Goal: Transaction & Acquisition: Purchase product/service

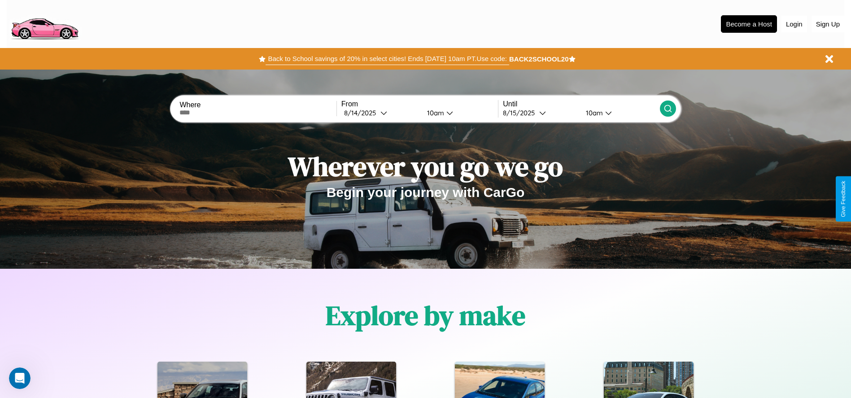
click at [387, 59] on button "Back to School savings of 20% in select cities! Ends 9/1 at 10am PT. Use code:" at bounding box center [387, 59] width 243 height 13
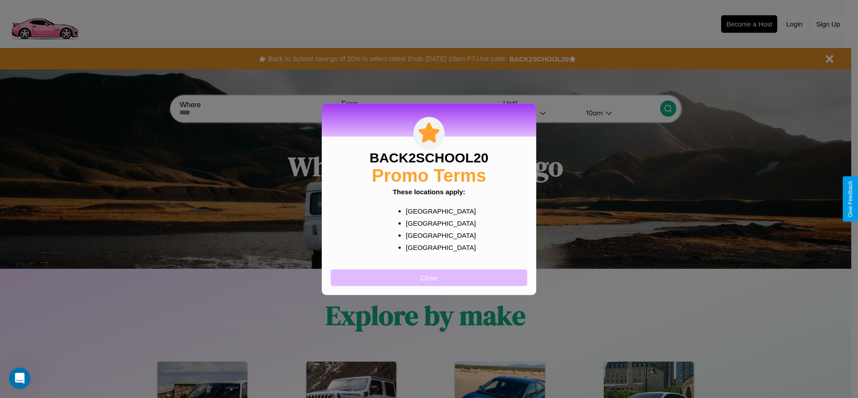
click at [429, 277] on button "Close" at bounding box center [429, 277] width 197 height 17
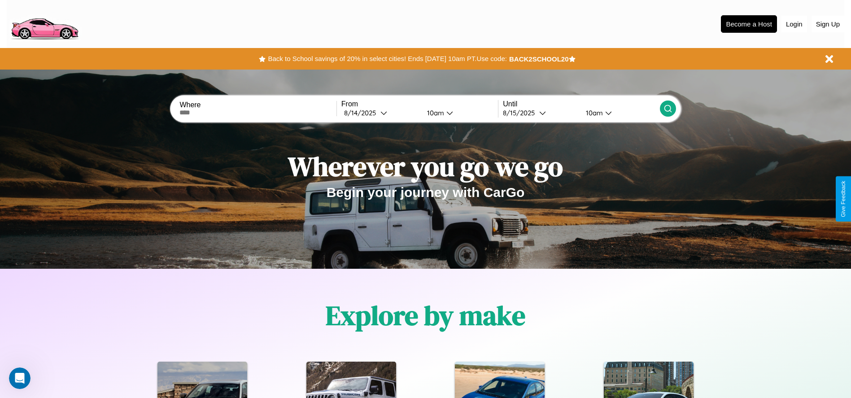
scroll to position [186, 0]
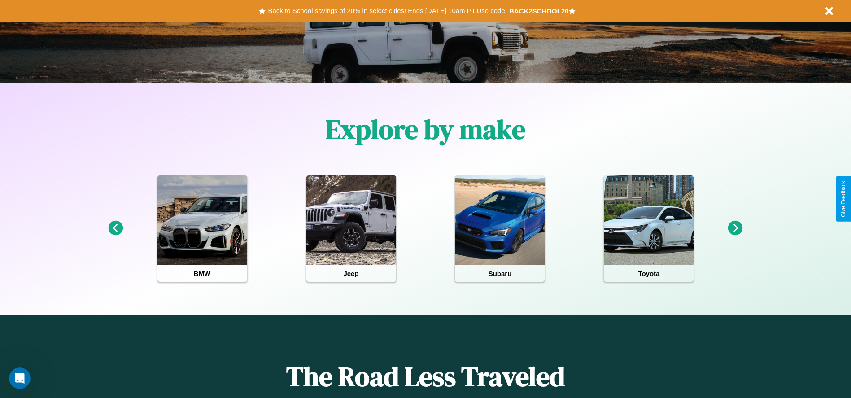
click at [115, 228] on icon at bounding box center [115, 228] width 15 height 15
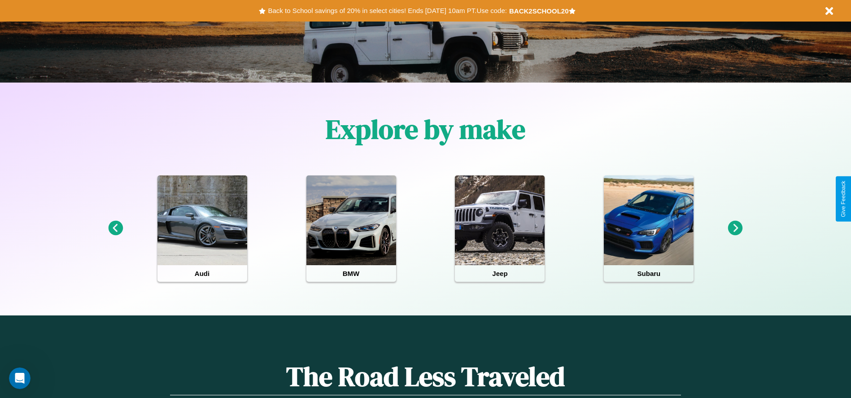
click at [736, 228] on icon at bounding box center [735, 228] width 15 height 15
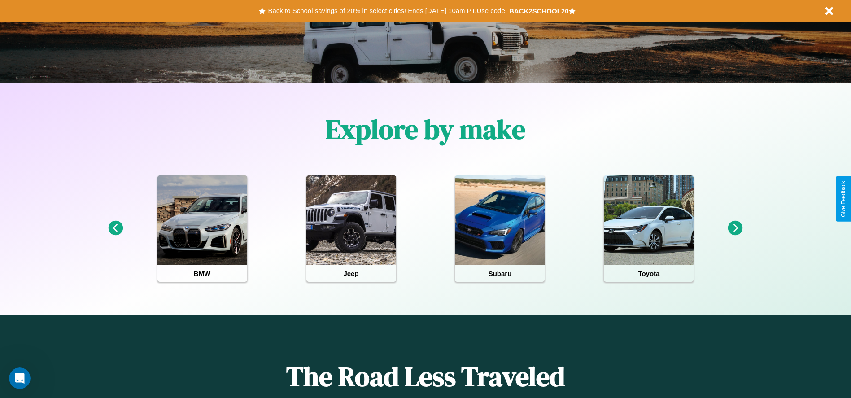
click at [736, 228] on icon at bounding box center [735, 228] width 15 height 15
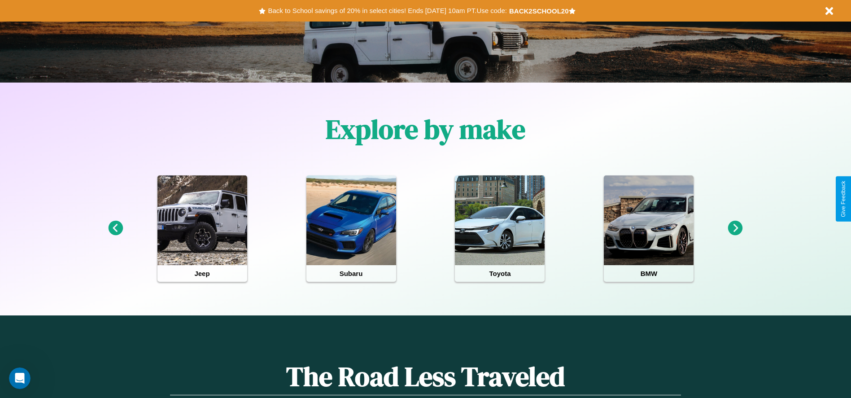
click at [736, 228] on icon at bounding box center [735, 228] width 15 height 15
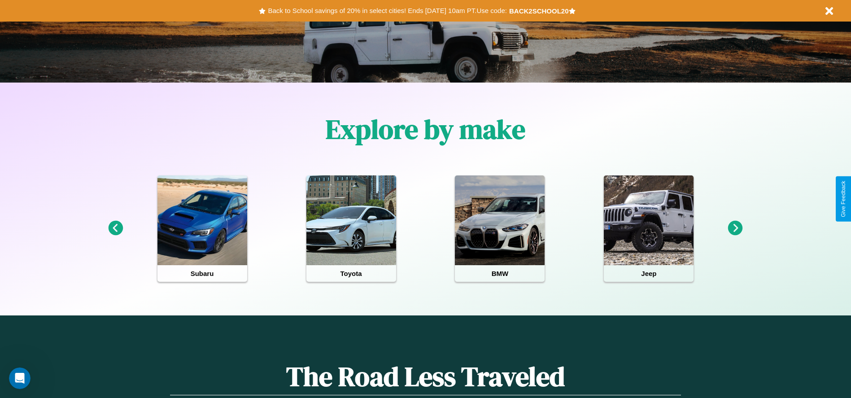
click at [736, 228] on icon at bounding box center [735, 228] width 15 height 15
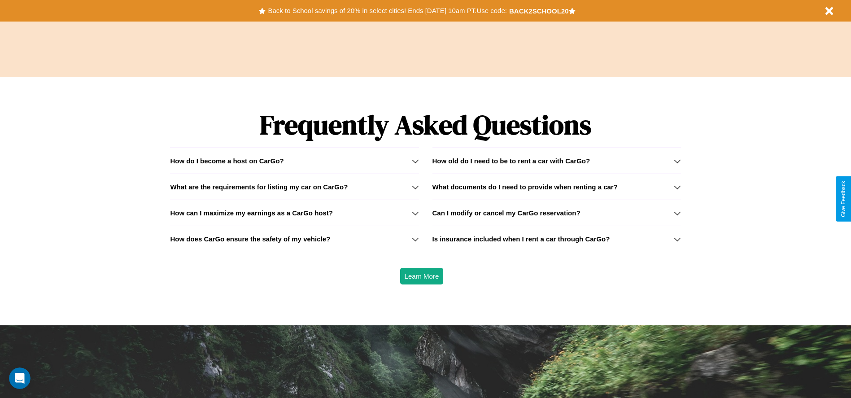
scroll to position [1288, 0]
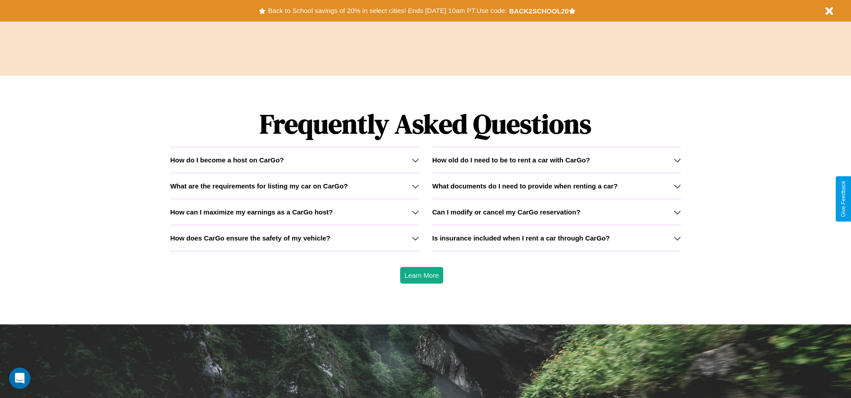
click at [557, 160] on h3 "How old do I need to be to rent a car with CarGo?" at bounding box center [512, 160] width 158 height 8
click at [415, 212] on icon at bounding box center [415, 212] width 7 height 7
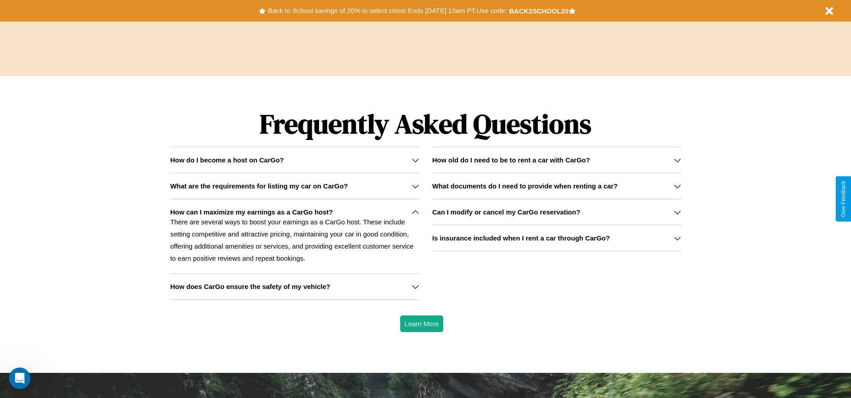
click at [557, 212] on h3 "Can I modify or cancel my CarGo reservation?" at bounding box center [507, 212] width 148 height 8
click at [294, 286] on h3 "How does CarGo ensure the safety of my vehicle?" at bounding box center [250, 287] width 160 height 8
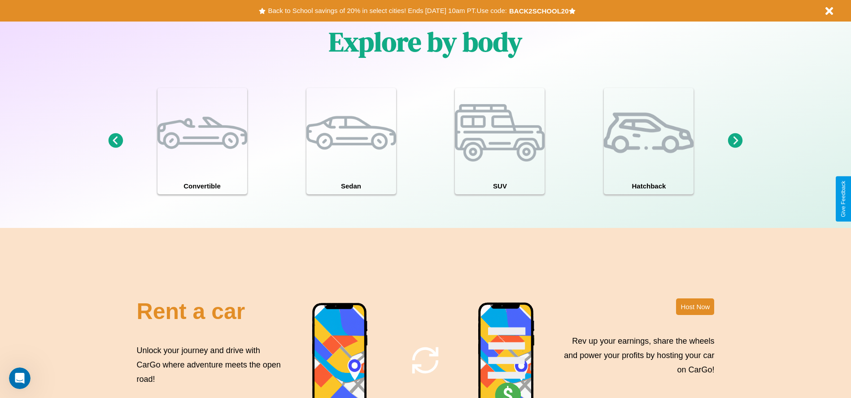
scroll to position [186, 0]
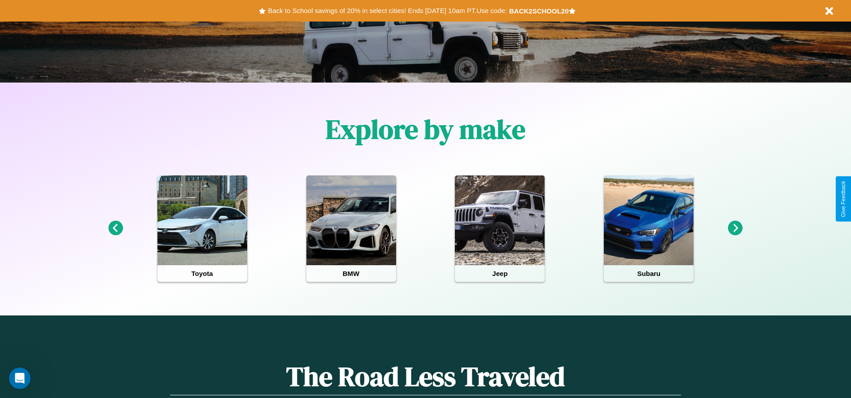
click at [115, 228] on icon at bounding box center [115, 228] width 15 height 15
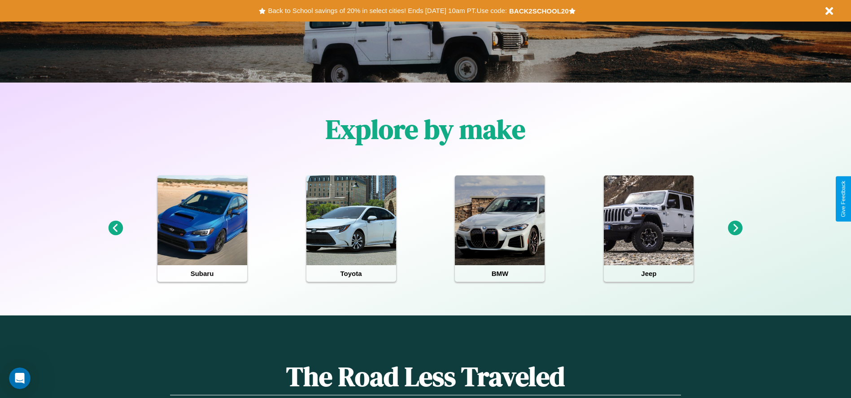
click at [736, 228] on icon at bounding box center [735, 228] width 15 height 15
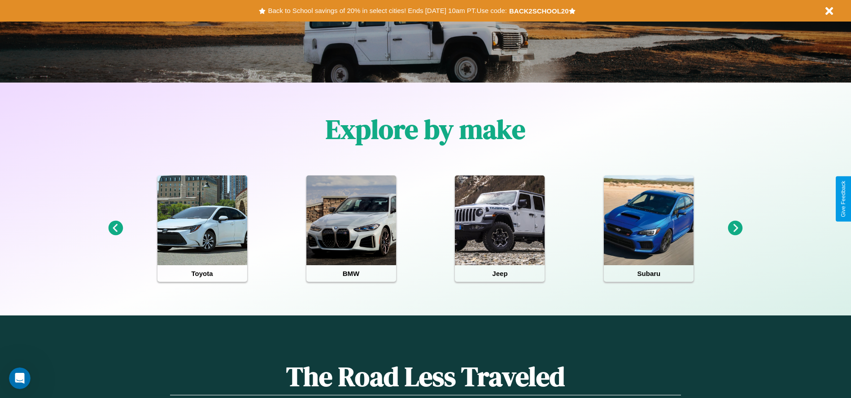
click at [736, 228] on icon at bounding box center [735, 228] width 15 height 15
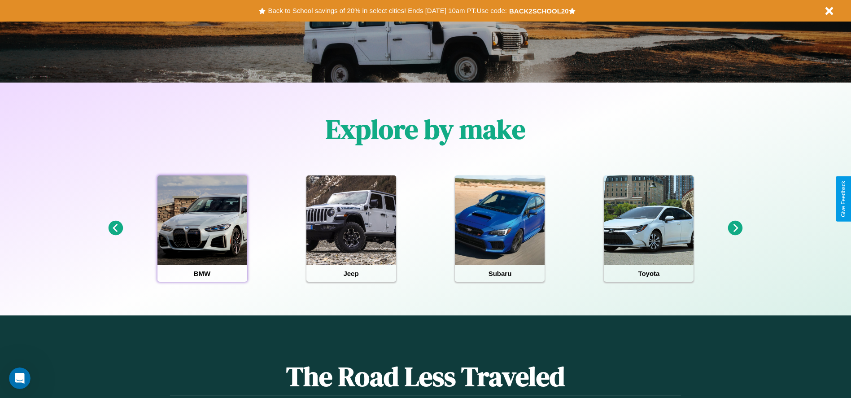
click at [202, 228] on div at bounding box center [203, 220] width 90 height 90
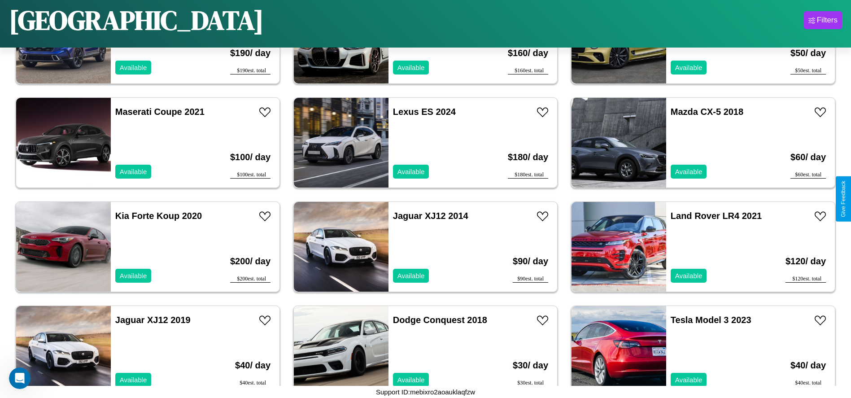
scroll to position [4677, 0]
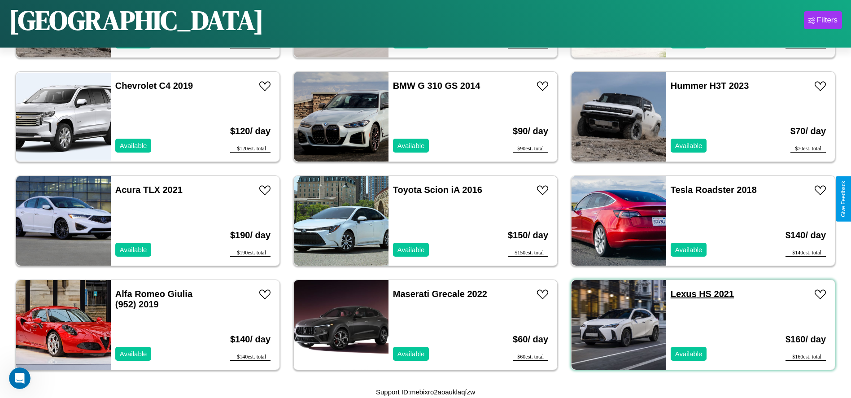
click at [678, 294] on link "Lexus HS 2021" at bounding box center [702, 294] width 63 height 10
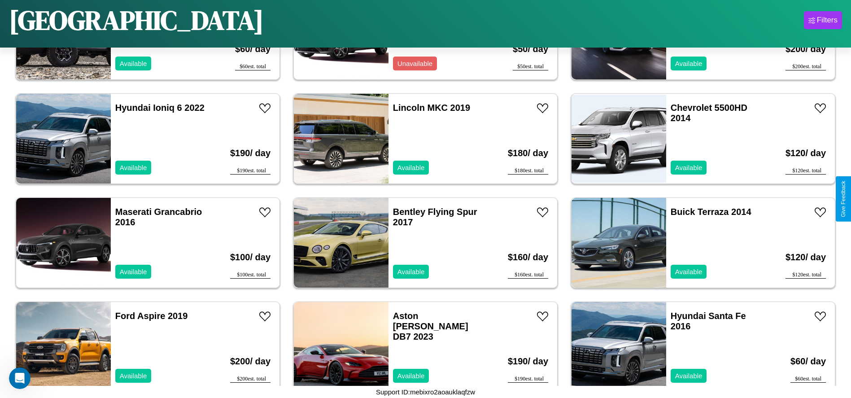
scroll to position [308, 0]
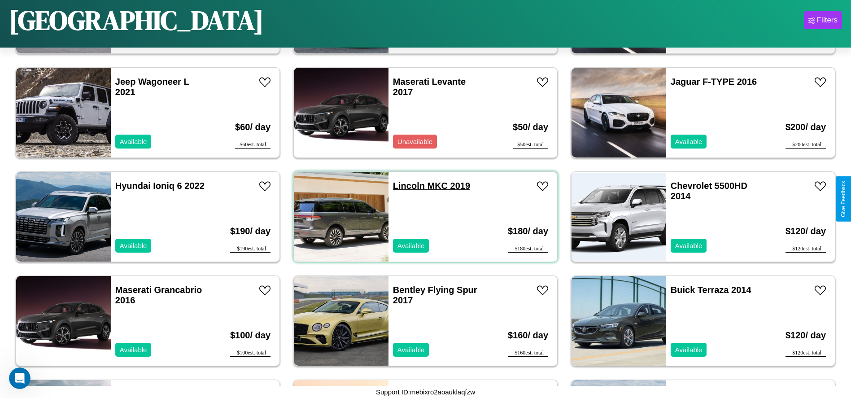
click at [406, 186] on link "Lincoln MKC 2019" at bounding box center [431, 186] width 77 height 10
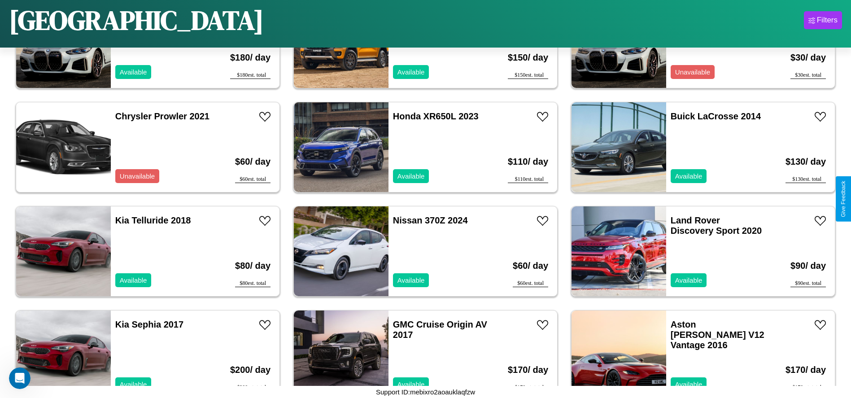
scroll to position [2183, 0]
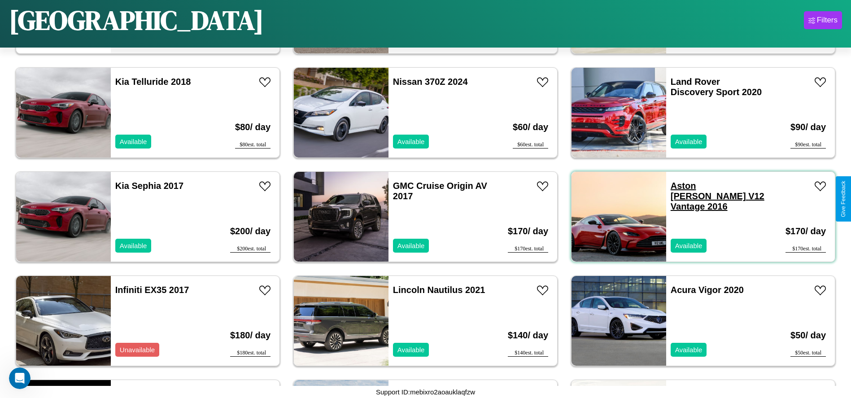
click at [693, 186] on link "Aston Martin V12 Vantage 2016" at bounding box center [718, 196] width 94 height 31
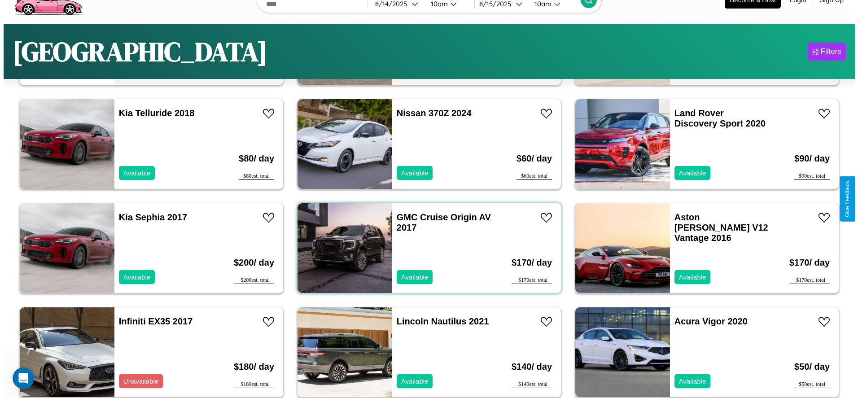
scroll to position [0, 0]
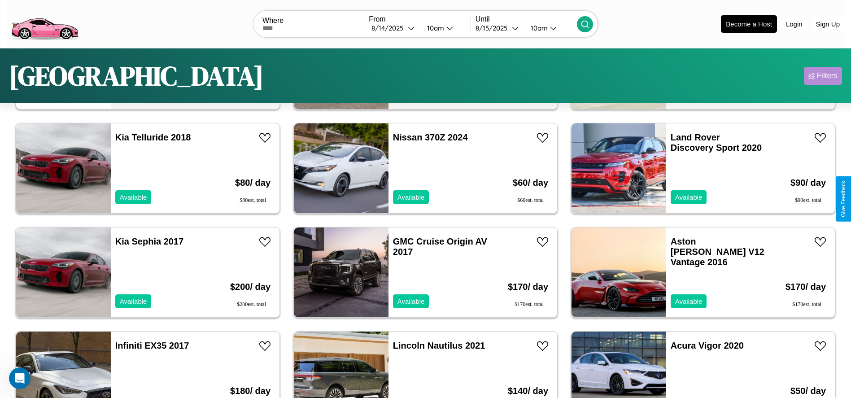
click at [823, 76] on div "Filters" at bounding box center [827, 75] width 21 height 9
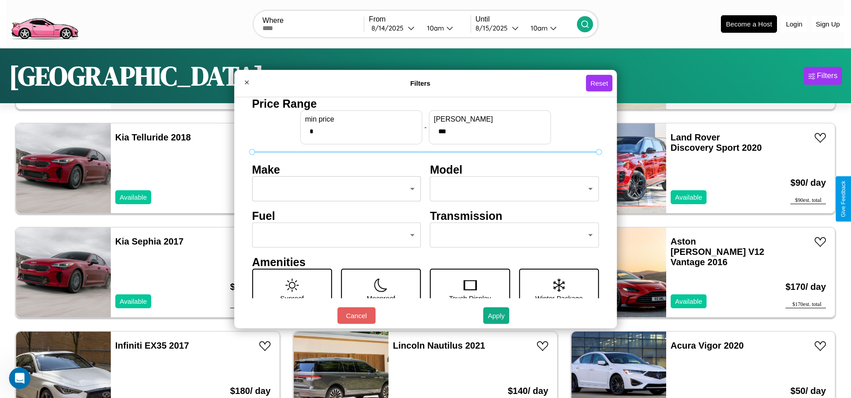
click at [334, 189] on body "CarGo Where From 8 / 14 / 2025 10am Until 8 / 15 / 2025 10am Become a Host Logi…" at bounding box center [425, 227] width 851 height 454
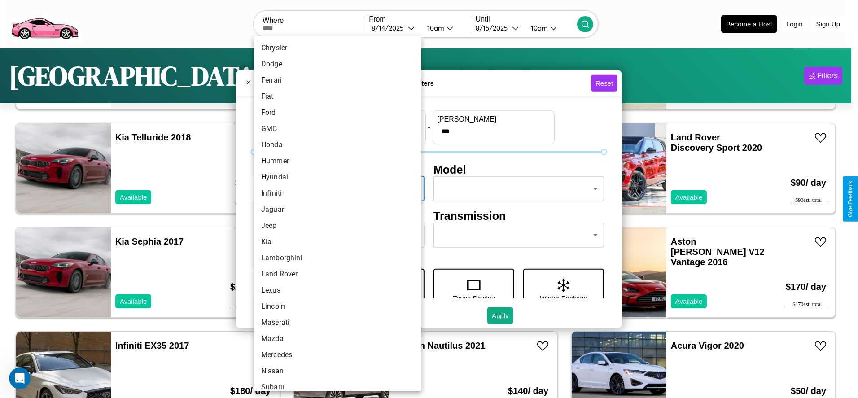
scroll to position [234, 0]
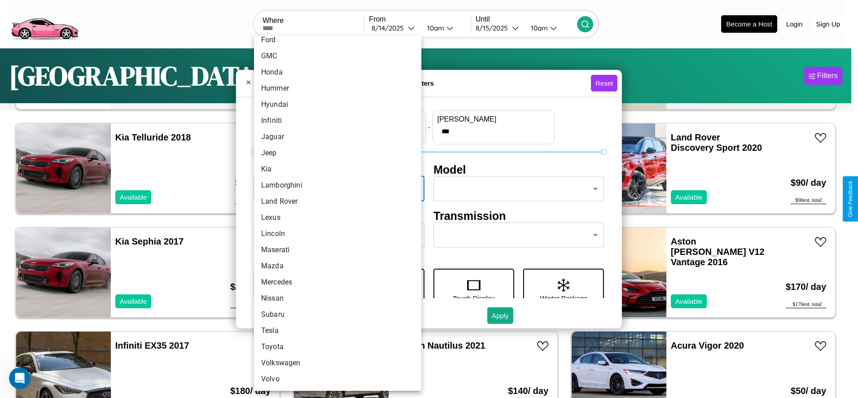
click at [334, 282] on li "Mercedes" at bounding box center [337, 282] width 167 height 16
type input "********"
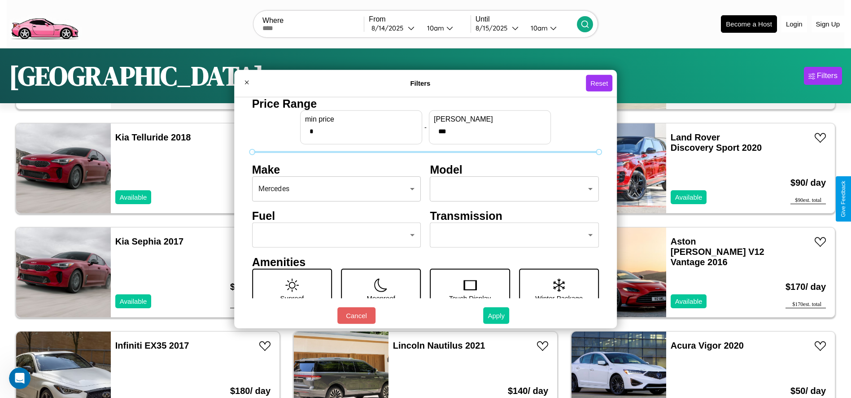
click at [497, 316] on button "Apply" at bounding box center [496, 315] width 26 height 17
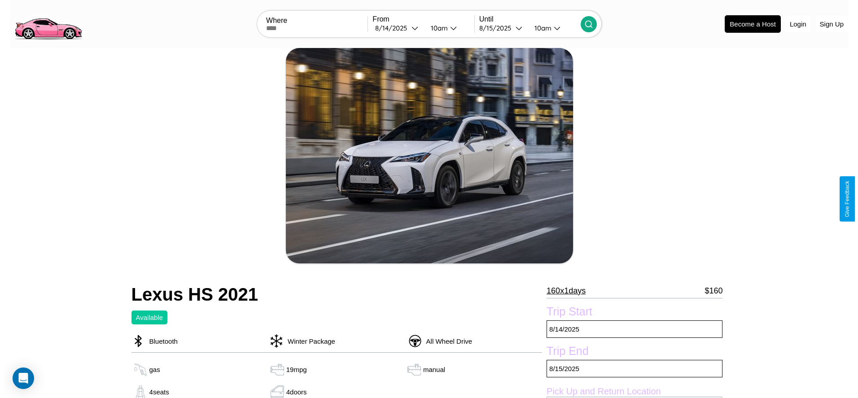
scroll to position [130, 0]
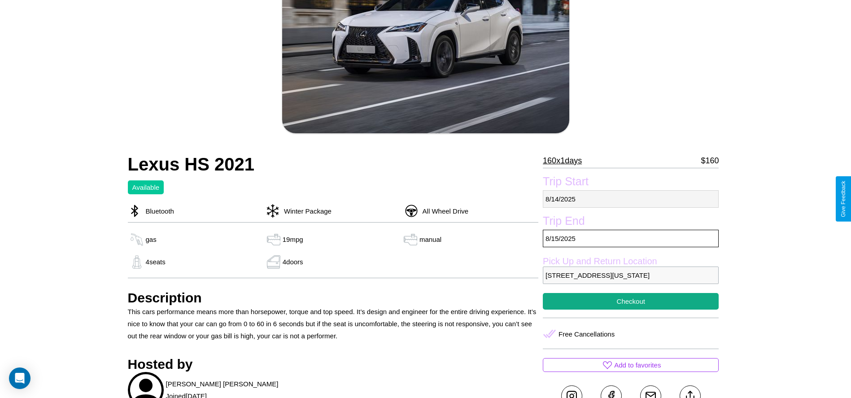
click at [631, 199] on p "8 / 14 / 2025" at bounding box center [631, 199] width 176 height 18
select select "*"
select select "****"
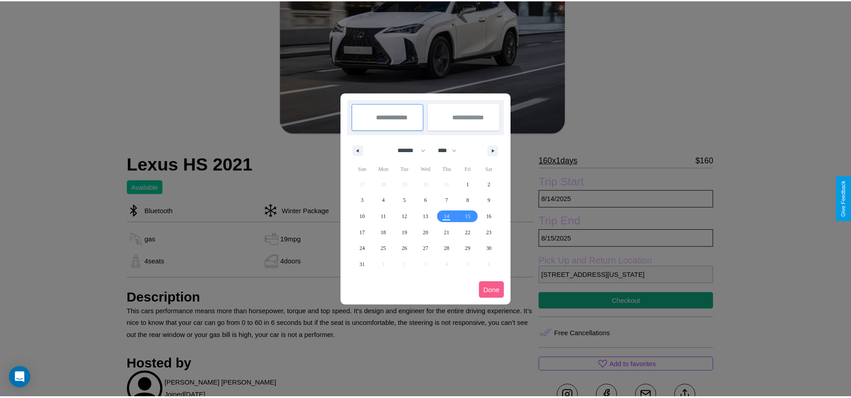
scroll to position [0, 0]
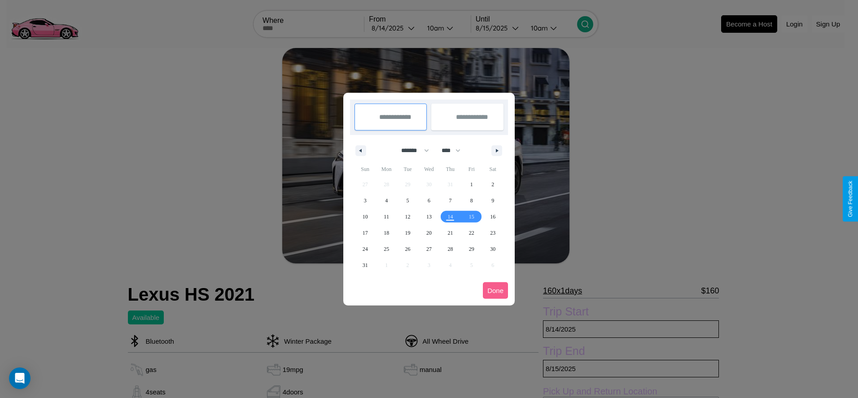
click at [394, 28] on div at bounding box center [429, 199] width 858 height 398
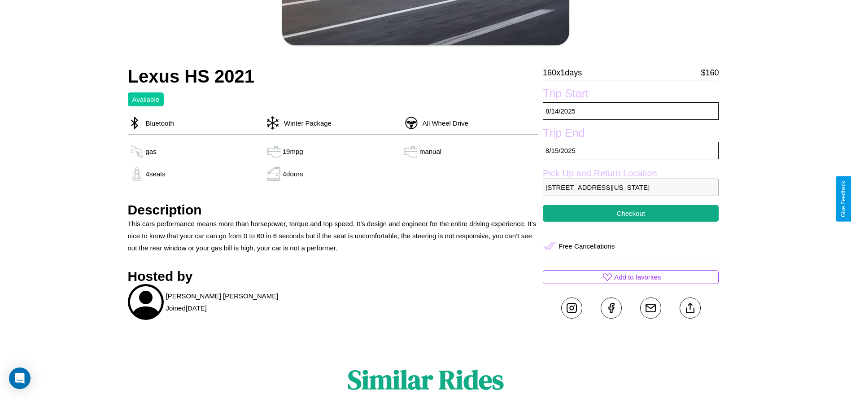
scroll to position [245, 0]
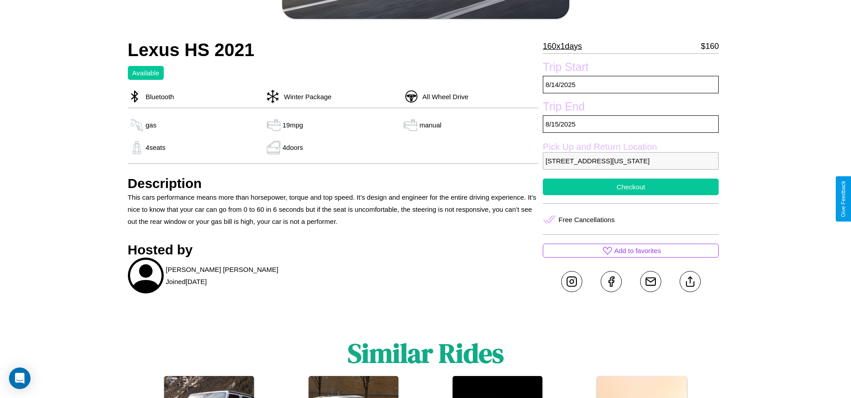
click at [631, 195] on button "Checkout" at bounding box center [631, 187] width 176 height 17
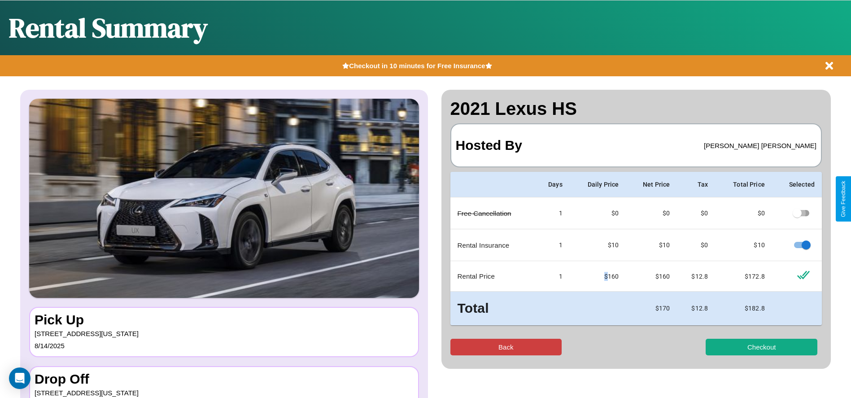
click at [506, 347] on button "Back" at bounding box center [507, 347] width 112 height 17
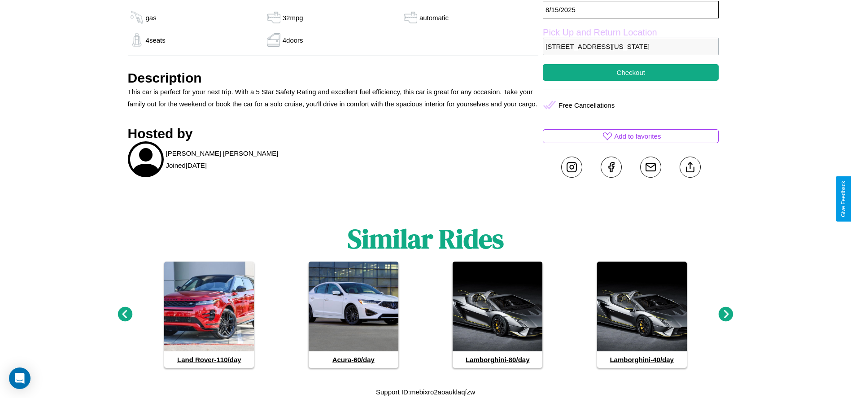
scroll to position [425, 0]
click at [726, 315] on icon at bounding box center [726, 314] width 15 height 15
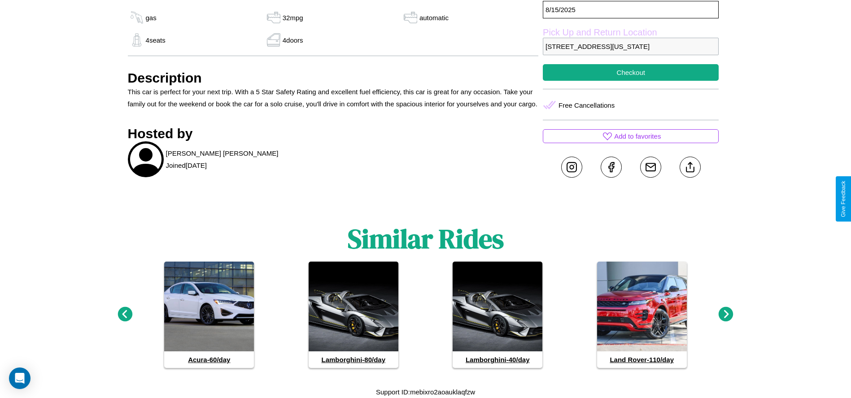
click at [726, 315] on icon at bounding box center [726, 314] width 15 height 15
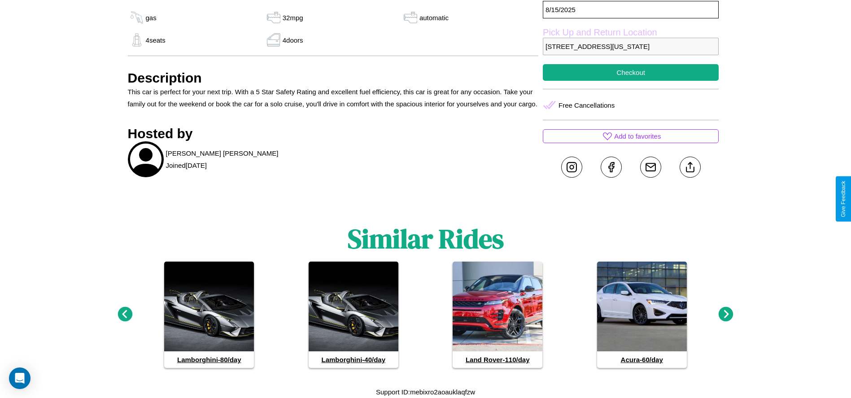
click at [125, 315] on icon at bounding box center [125, 314] width 15 height 15
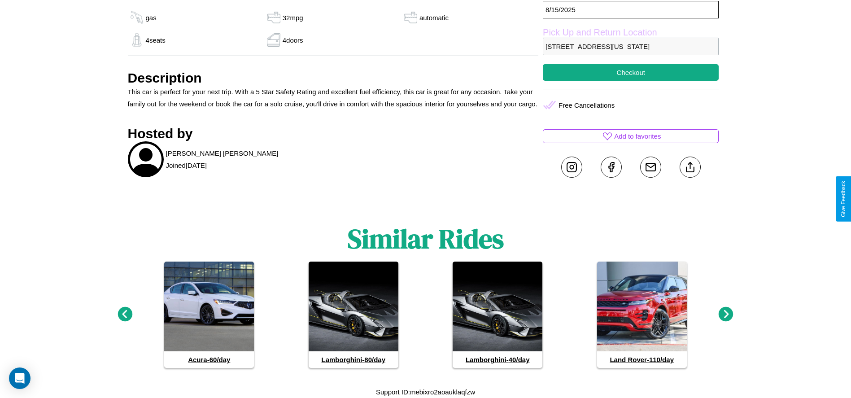
click at [125, 315] on icon at bounding box center [125, 314] width 15 height 15
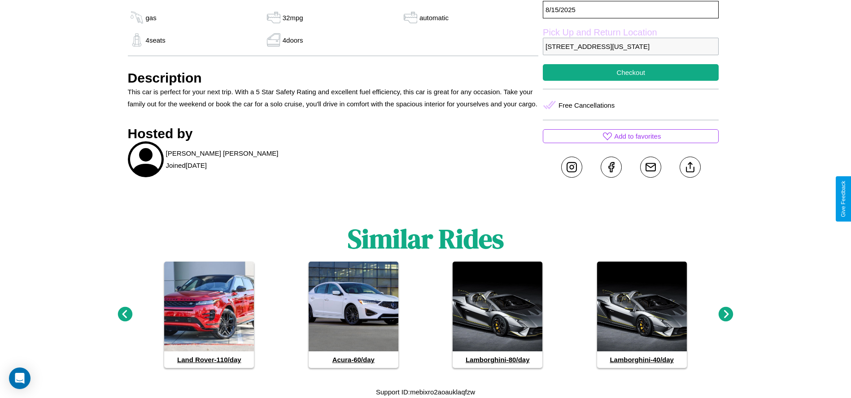
click at [726, 315] on icon at bounding box center [726, 314] width 15 height 15
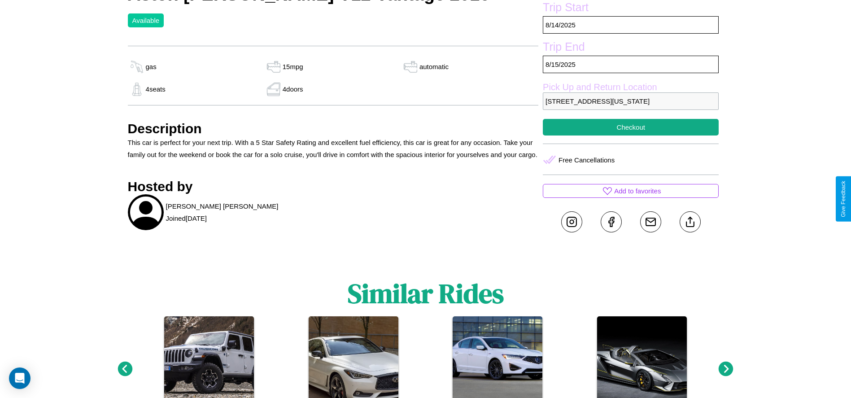
scroll to position [308, 0]
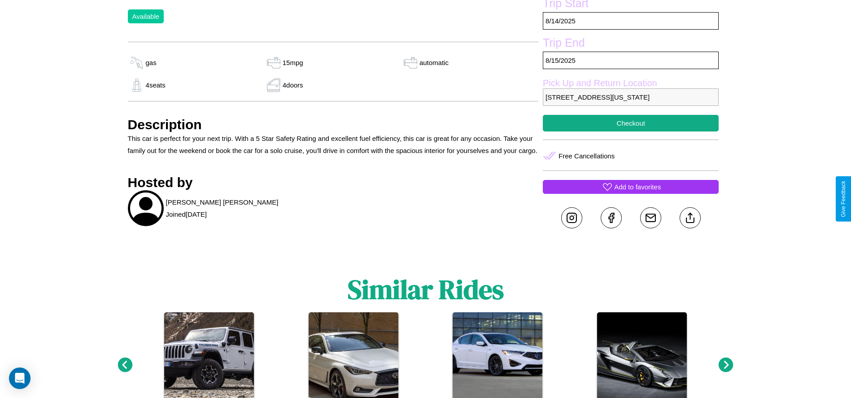
click at [631, 193] on p "Add to favorites" at bounding box center [637, 187] width 47 height 12
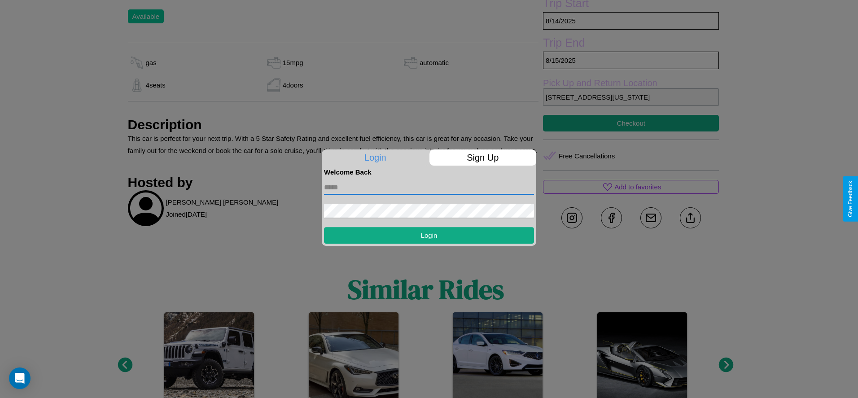
click at [429, 187] on input "text" at bounding box center [429, 187] width 210 height 14
type input "**********"
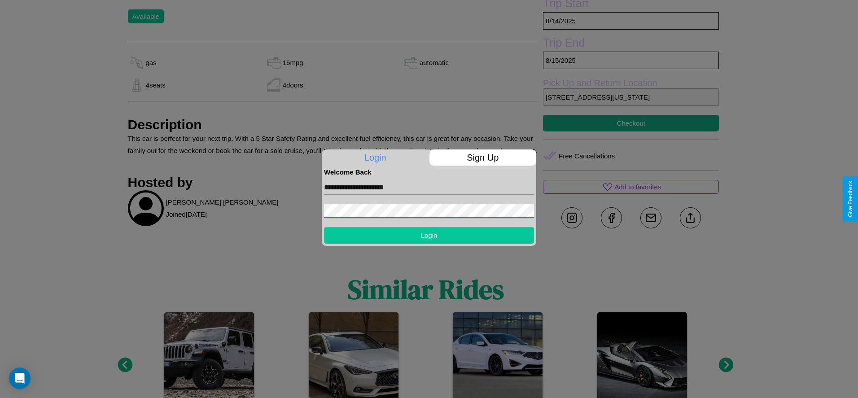
click at [429, 235] on button "Login" at bounding box center [429, 235] width 210 height 17
